Goal: Use online tool/utility: Utilize a website feature to perform a specific function

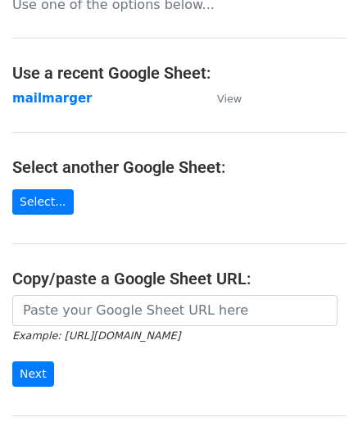
scroll to position [72, 0]
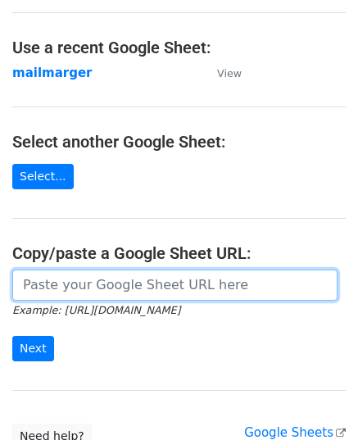
click at [88, 289] on input "url" at bounding box center [174, 284] width 325 height 31
paste input "https://docs.google.com/spreadsheets/d/1gQVLw-fCAre7D9ebc_M4e4fPT1uq96FHbNktlbv…"
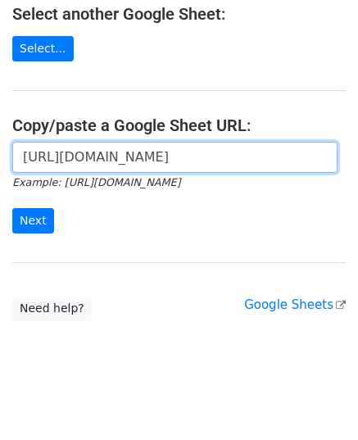
scroll to position [208, 0]
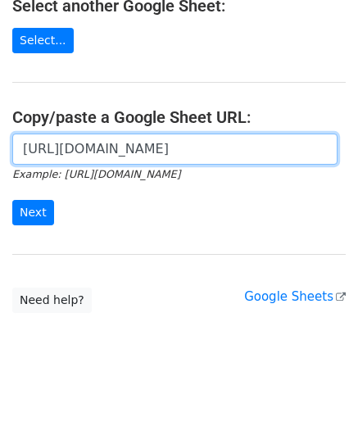
type input "https://docs.google.com/spreadsheets/d/1gQVLw-fCAre7D9ebc_M4e4fPT1uq96FHbNktlbv…"
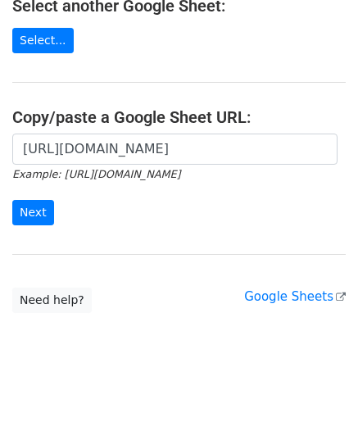
scroll to position [0, 0]
click at [31, 209] on input "Next" at bounding box center [33, 212] width 42 height 25
